Goal: Information Seeking & Learning: Learn about a topic

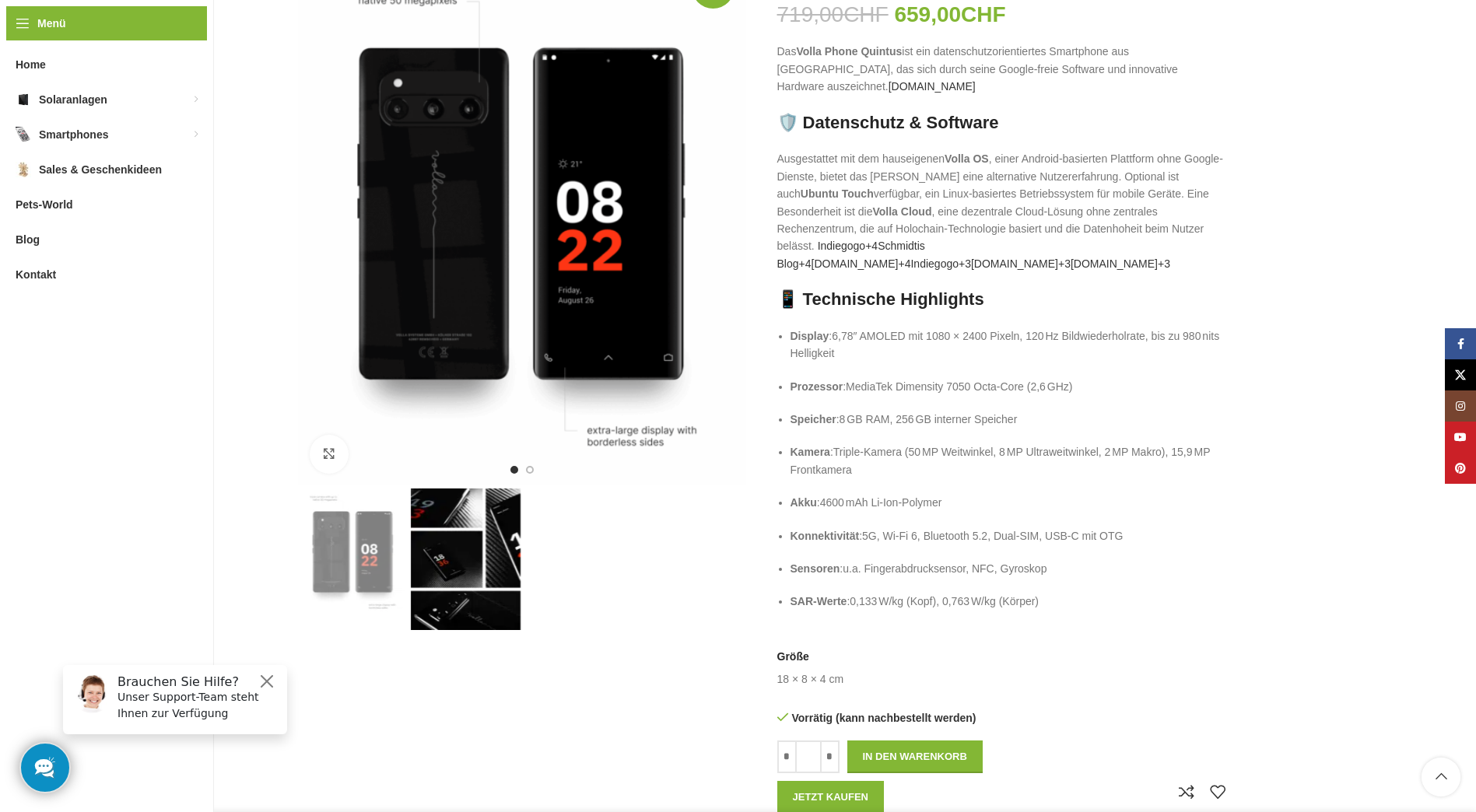
scroll to position [234, 0]
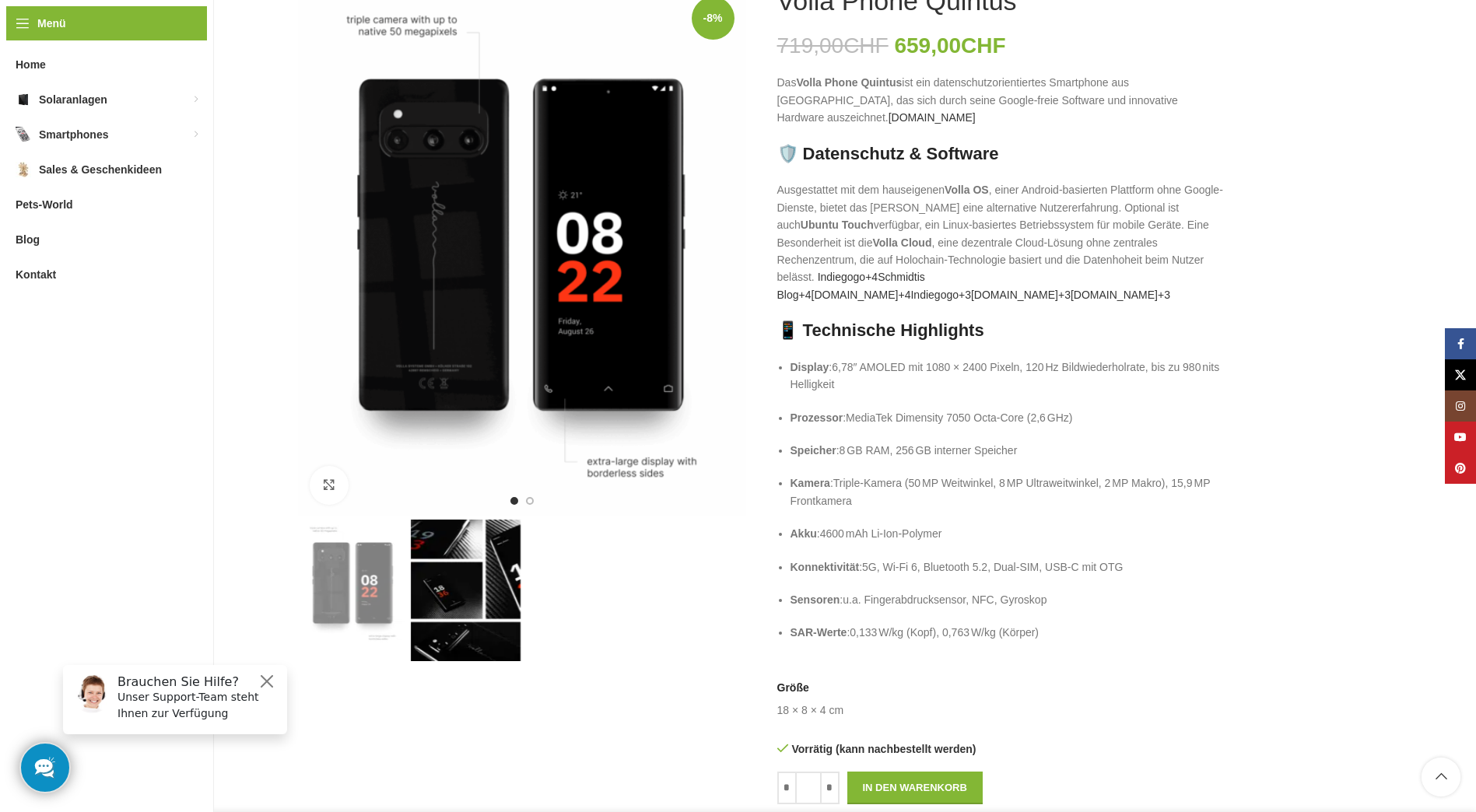
click at [460, 563] on img "2 / 2" at bounding box center [466, 590] width 109 height 142
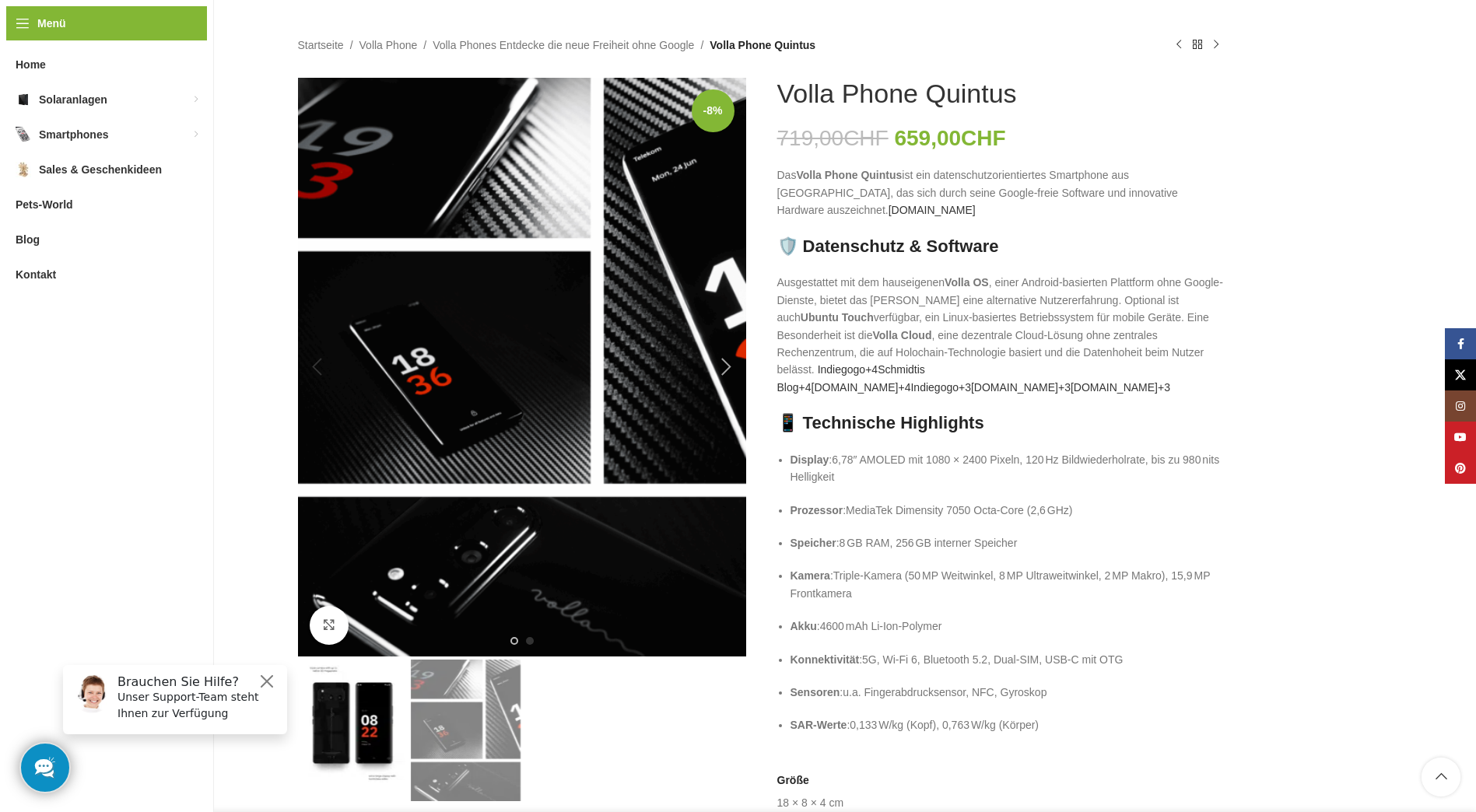
scroll to position [311, 0]
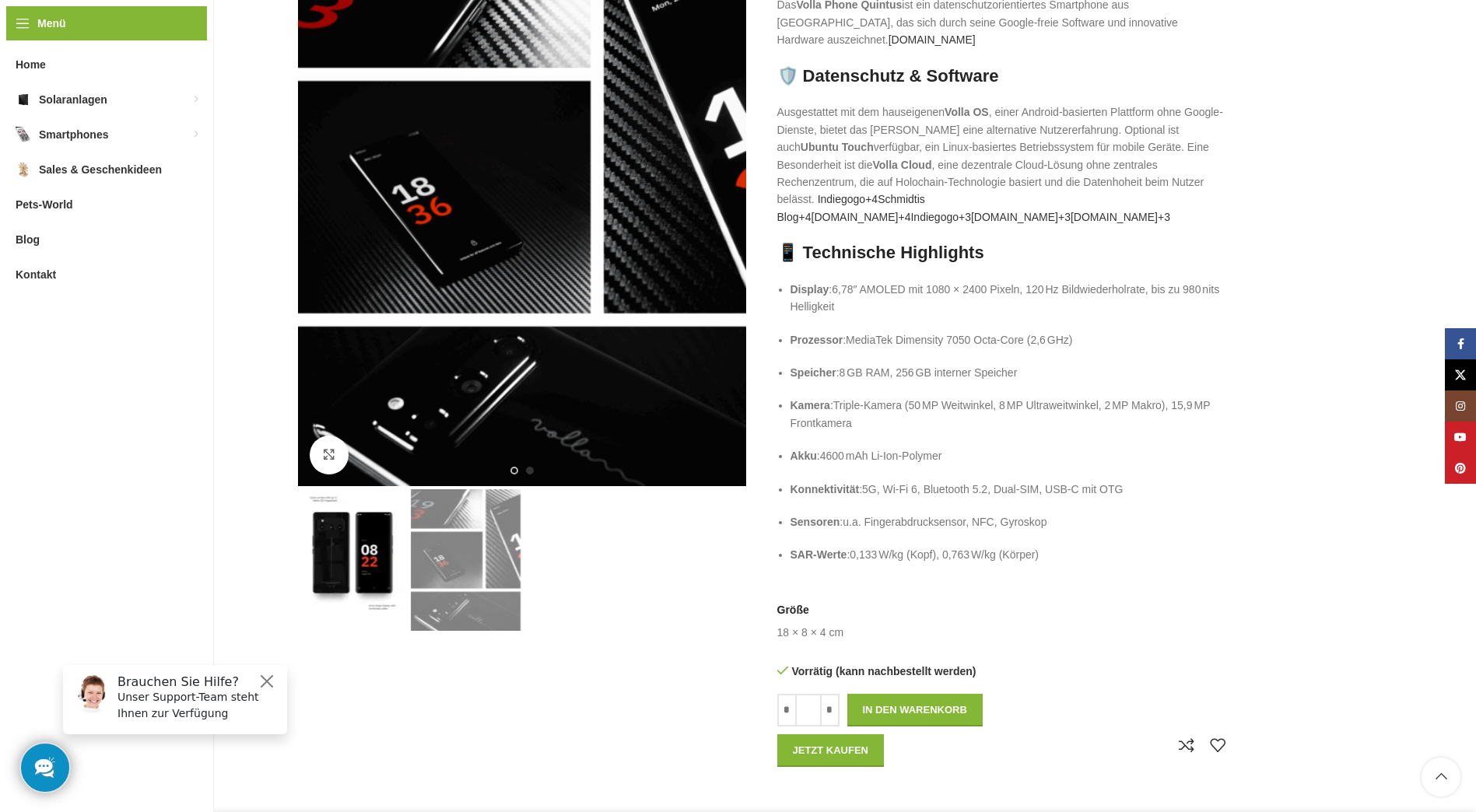
click at [363, 559] on img "1 / 2" at bounding box center [353, 554] width 109 height 130
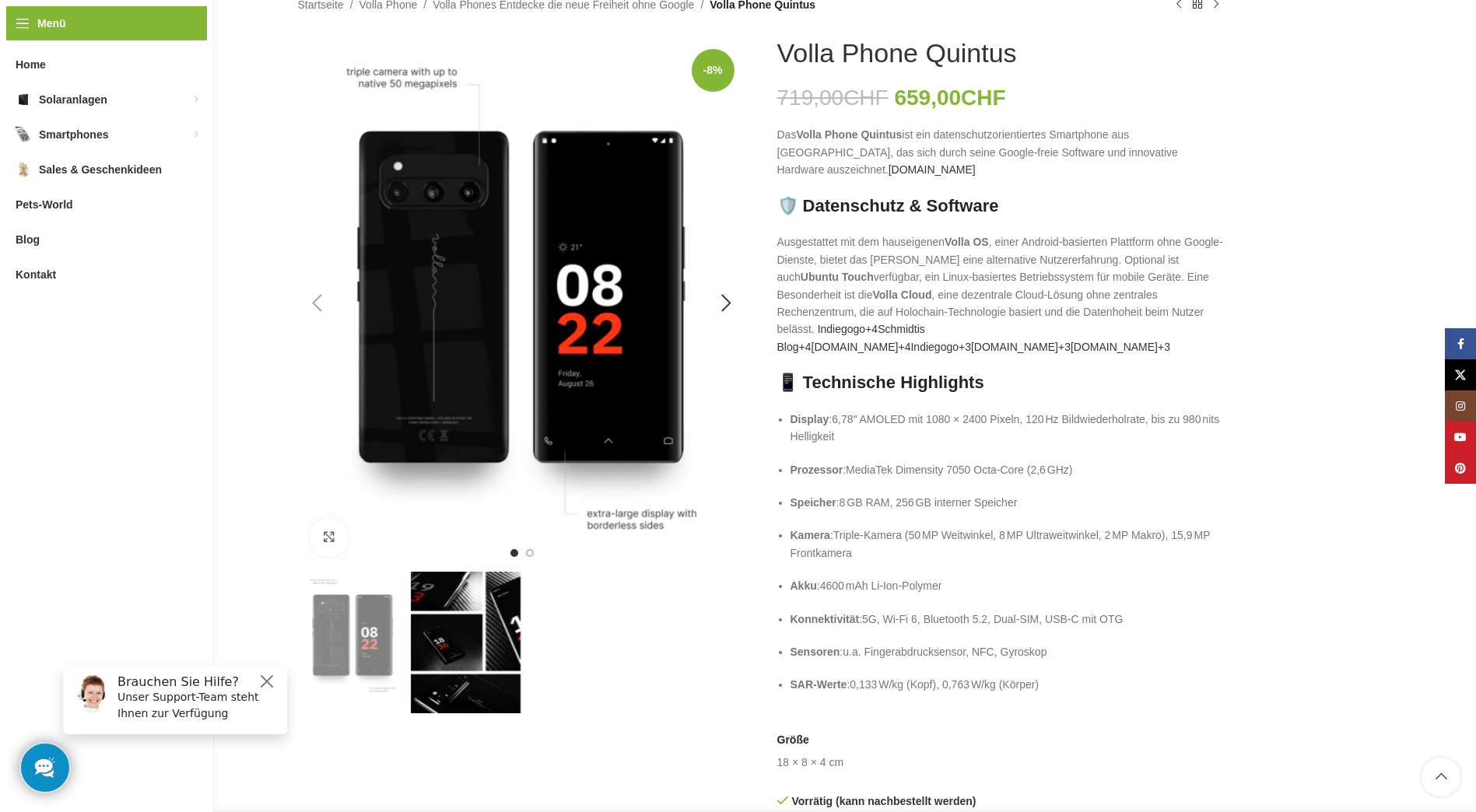
scroll to position [155, 0]
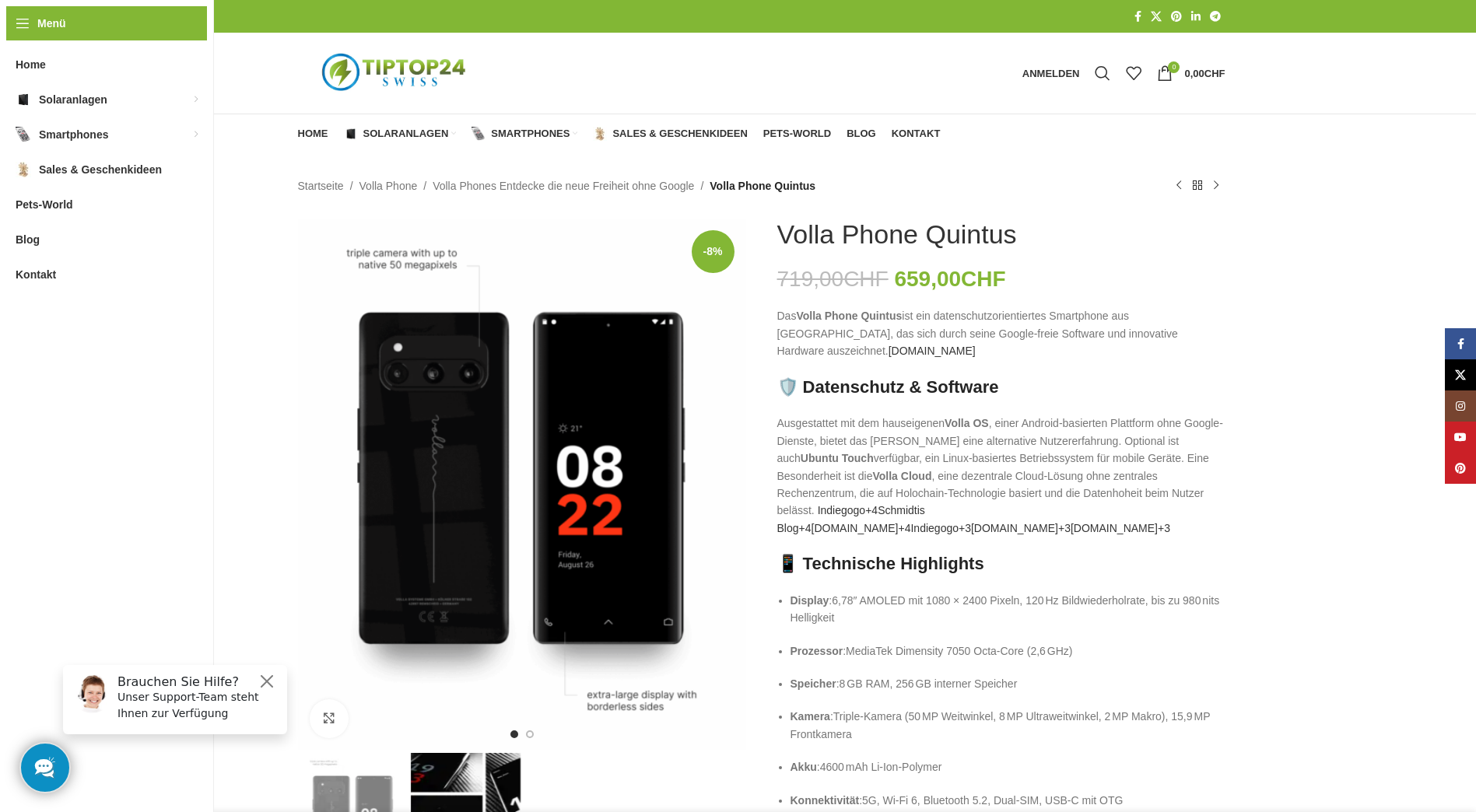
drag, startPoint x: 782, startPoint y: 234, endPoint x: 1074, endPoint y: 245, distance: 292.2
click at [1074, 245] on div "Volla Phone Quintus" at bounding box center [1001, 234] width 448 height 32
copy h1 "Volla Phone Quintus"
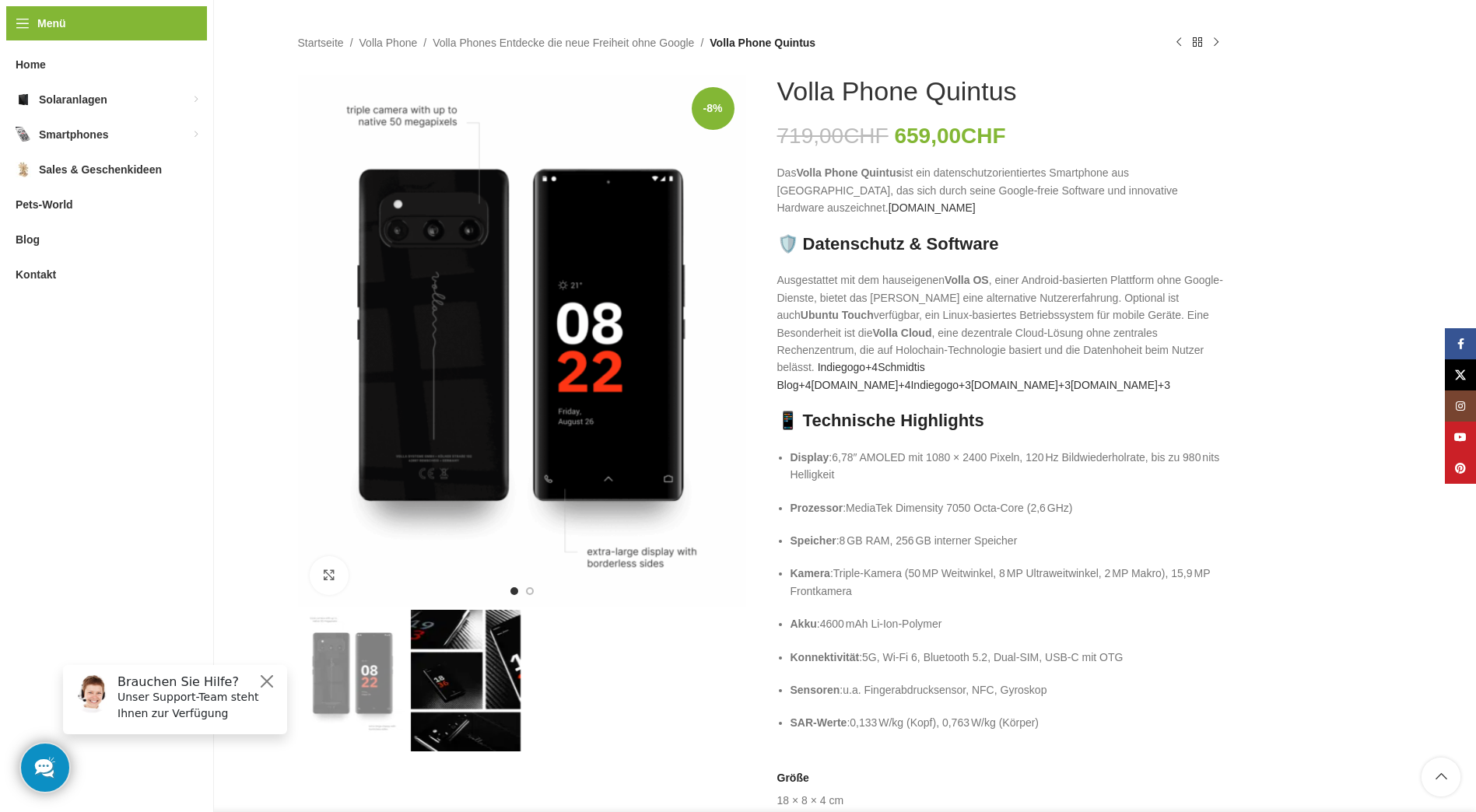
scroll to position [155, 0]
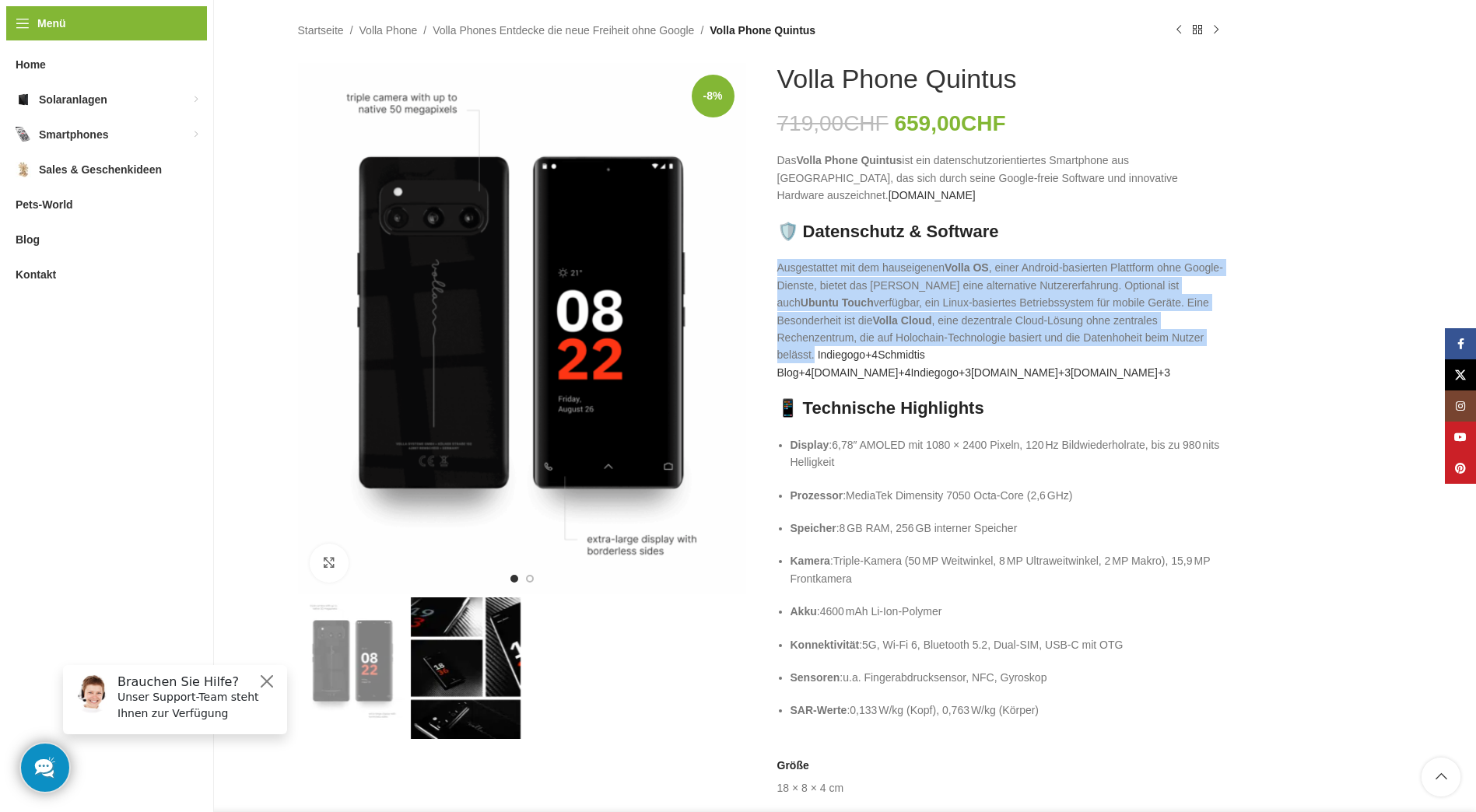
drag, startPoint x: 779, startPoint y: 249, endPoint x: 814, endPoint y: 338, distance: 95.6
click at [814, 338] on p "Ausgestattet mit dem hauseigenen Volla OS , einer Android-basierten Plattform o…" at bounding box center [1001, 320] width 448 height 122
copy p "Ausgestattet mit dem hauseigenen Volla OS , einer Android-basierten Plattform o…"
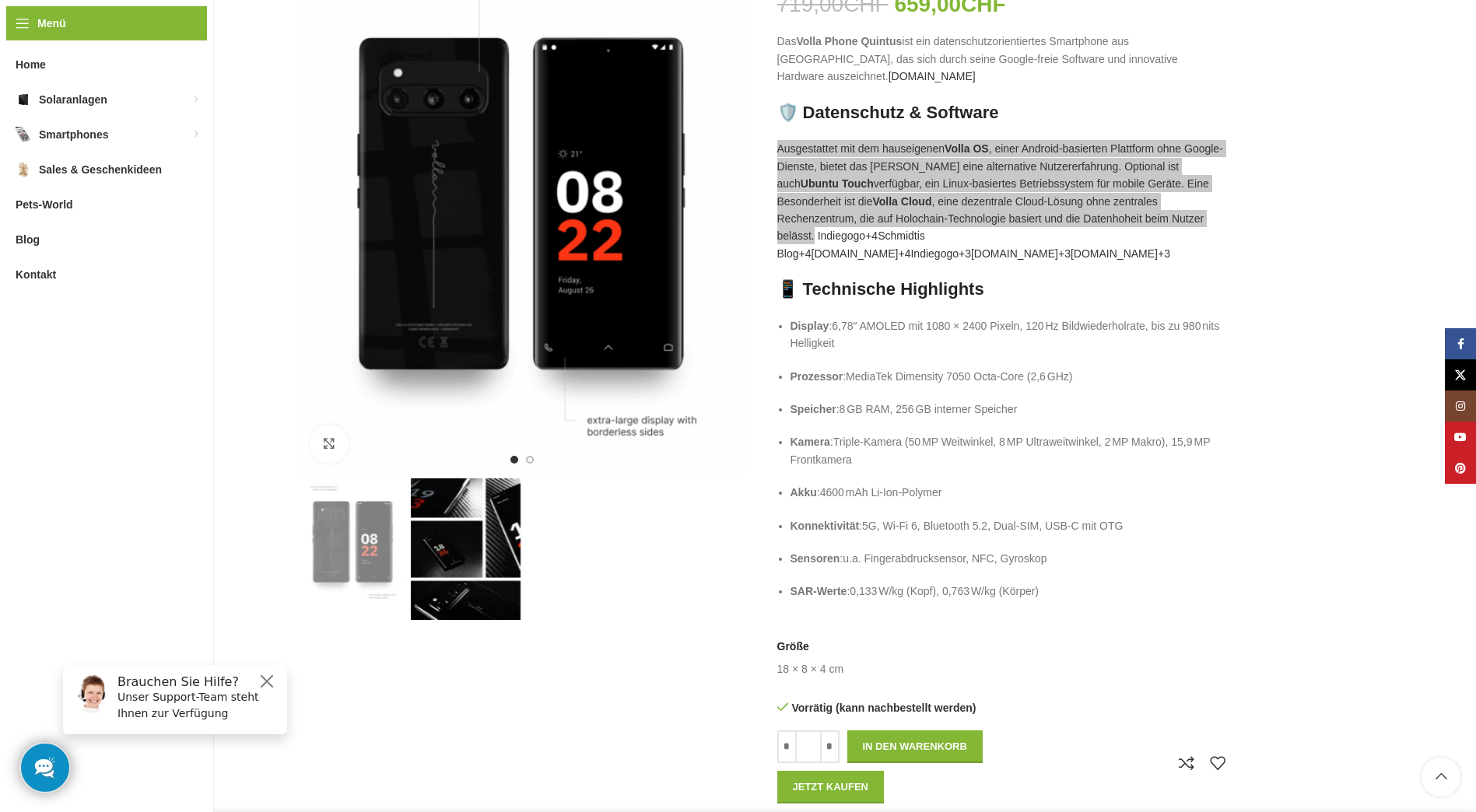
scroll to position [311, 0]
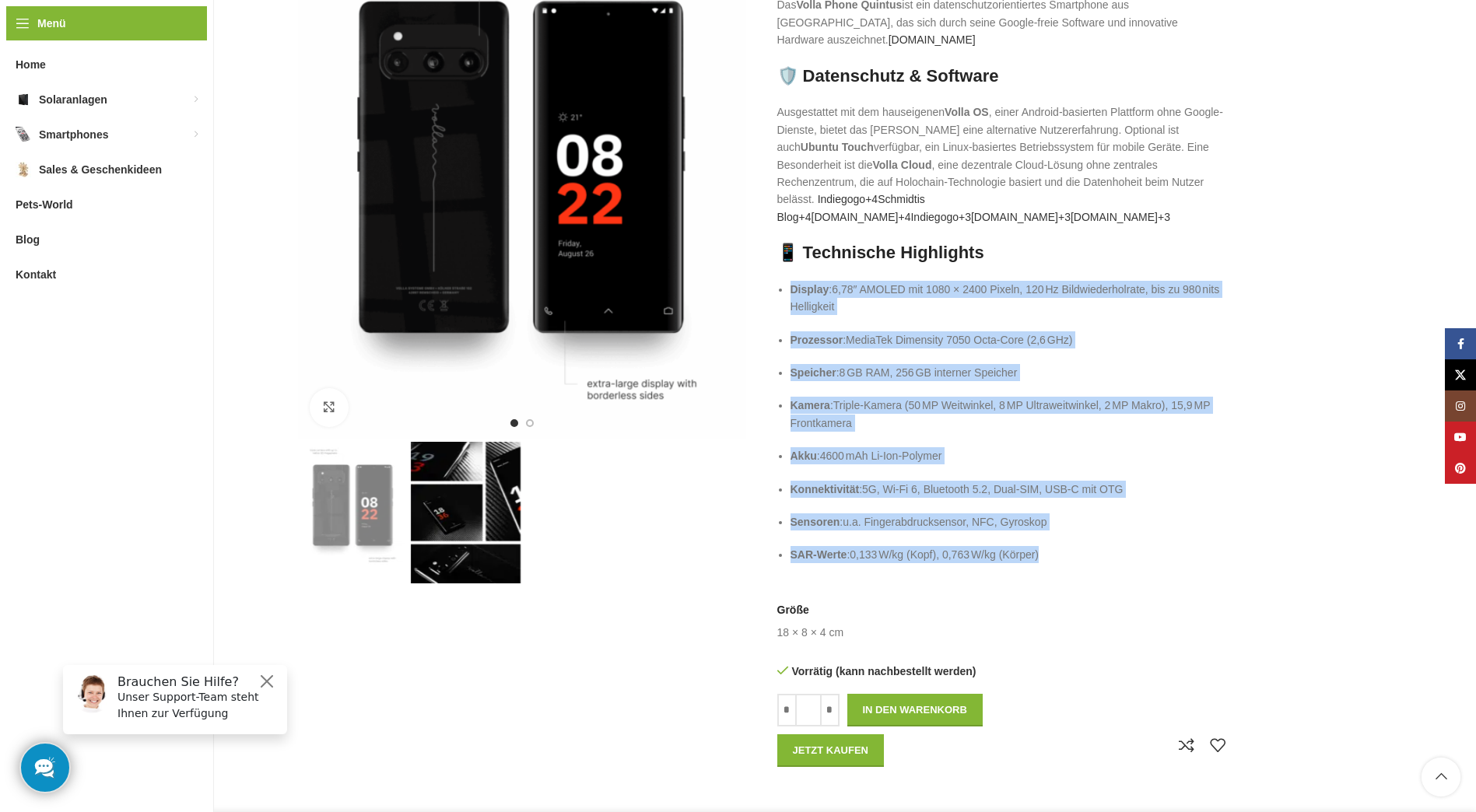
drag, startPoint x: 791, startPoint y: 271, endPoint x: 1057, endPoint y: 548, distance: 384.0
click at [1057, 548] on div "Das Volla Phone Quintus ist ein datenschutzorientiertes Smartphone aus [GEOGRAP…" at bounding box center [1001, 287] width 448 height 583
copy ul "Display : 6,78″ AMOLED mit 1080 × 2400 Pixeln, 120 Hz Bildwiederholrate, bis zu…"
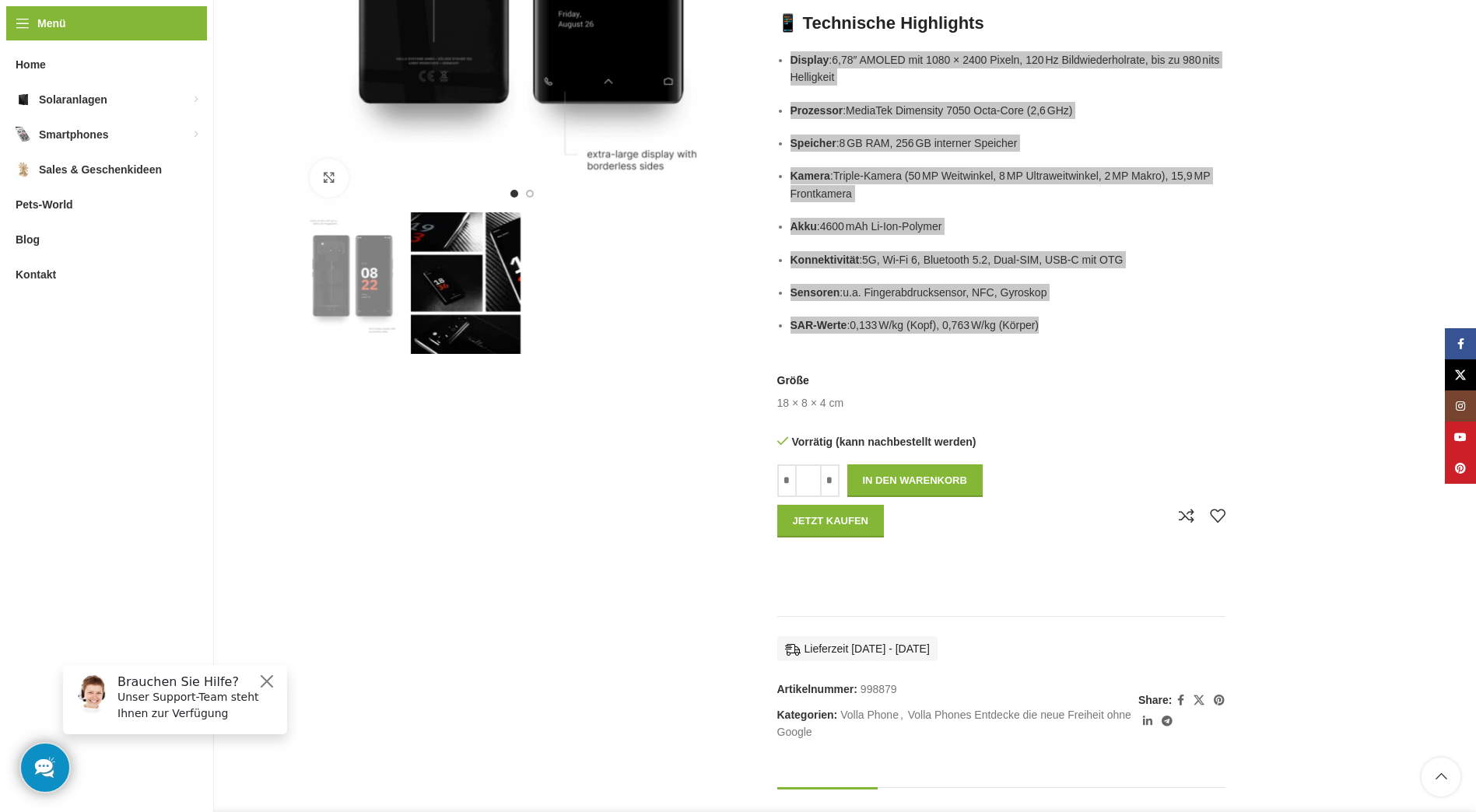
scroll to position [545, 0]
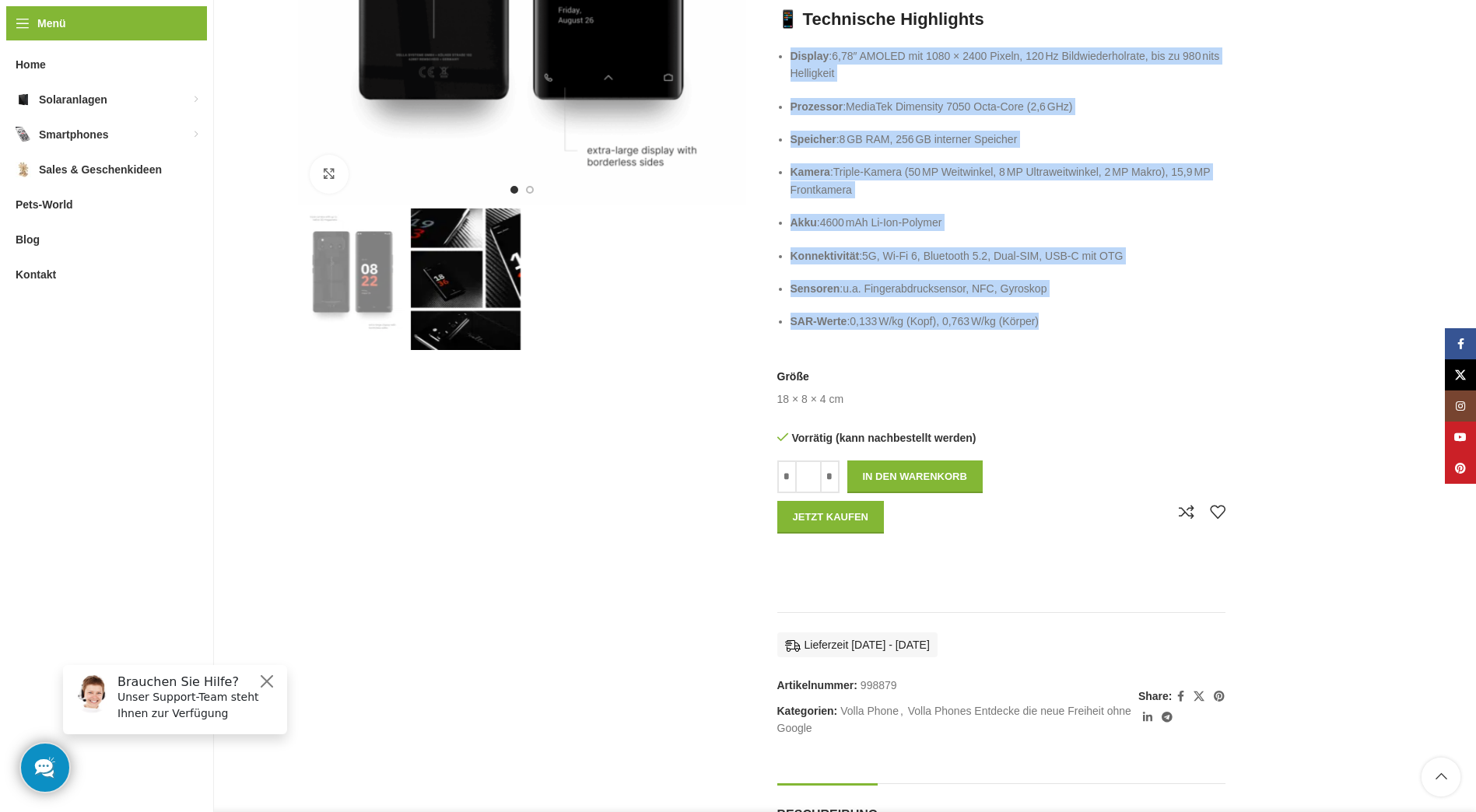
drag, startPoint x: 778, startPoint y: 379, endPoint x: 849, endPoint y: 383, distance: 71.1
click at [849, 383] on tr "Größe 18 × 8 × 4 cm" at bounding box center [844, 393] width 134 height 50
copy td "18 × 8 × 4 cm"
